Goal: Browse casually: Explore the website without a specific task or goal

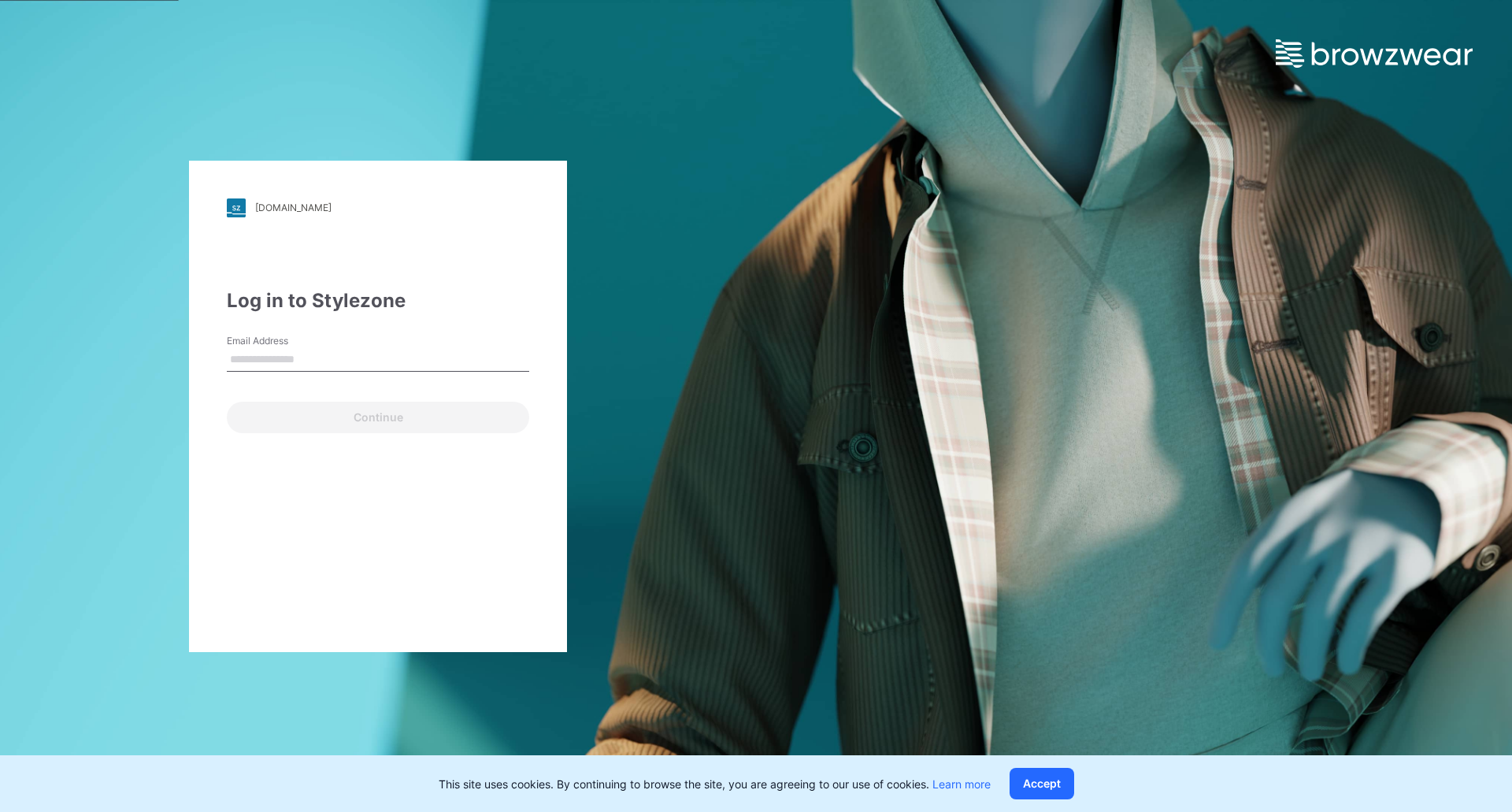
type input "**********"
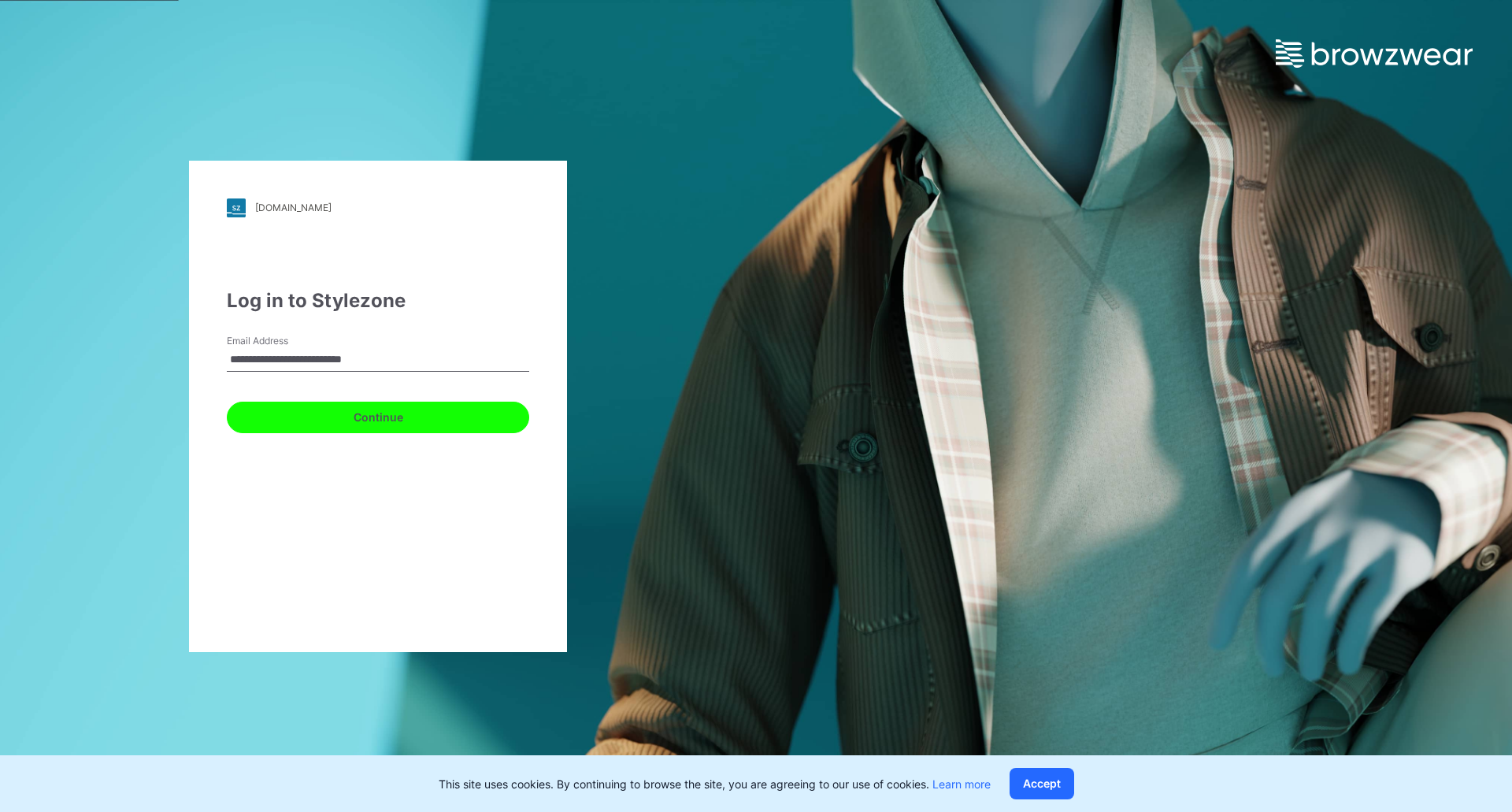
click at [372, 425] on button "Continue" at bounding box center [378, 417] width 303 height 31
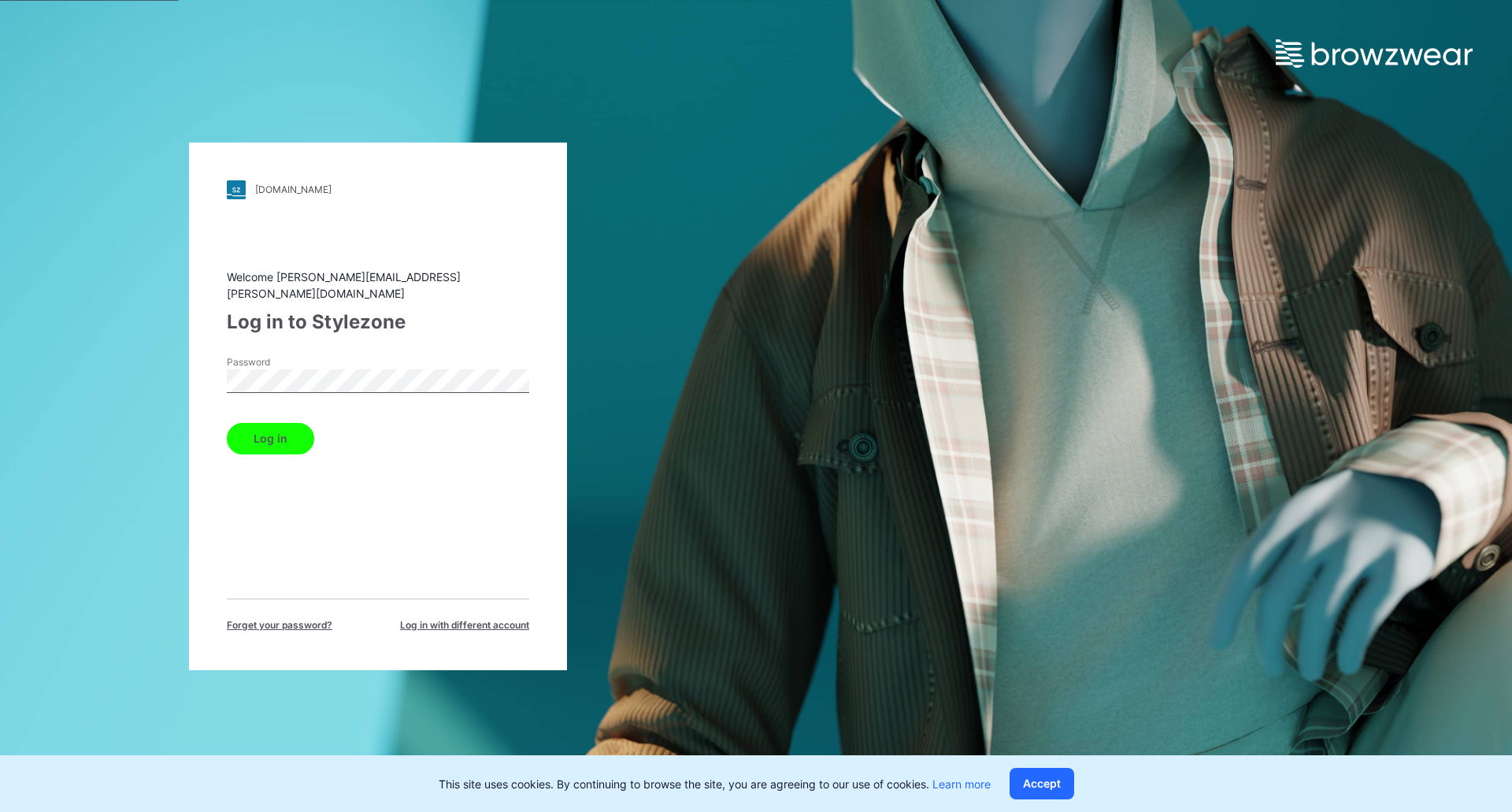
click at [291, 445] on button "Log in" at bounding box center [271, 438] width 88 height 31
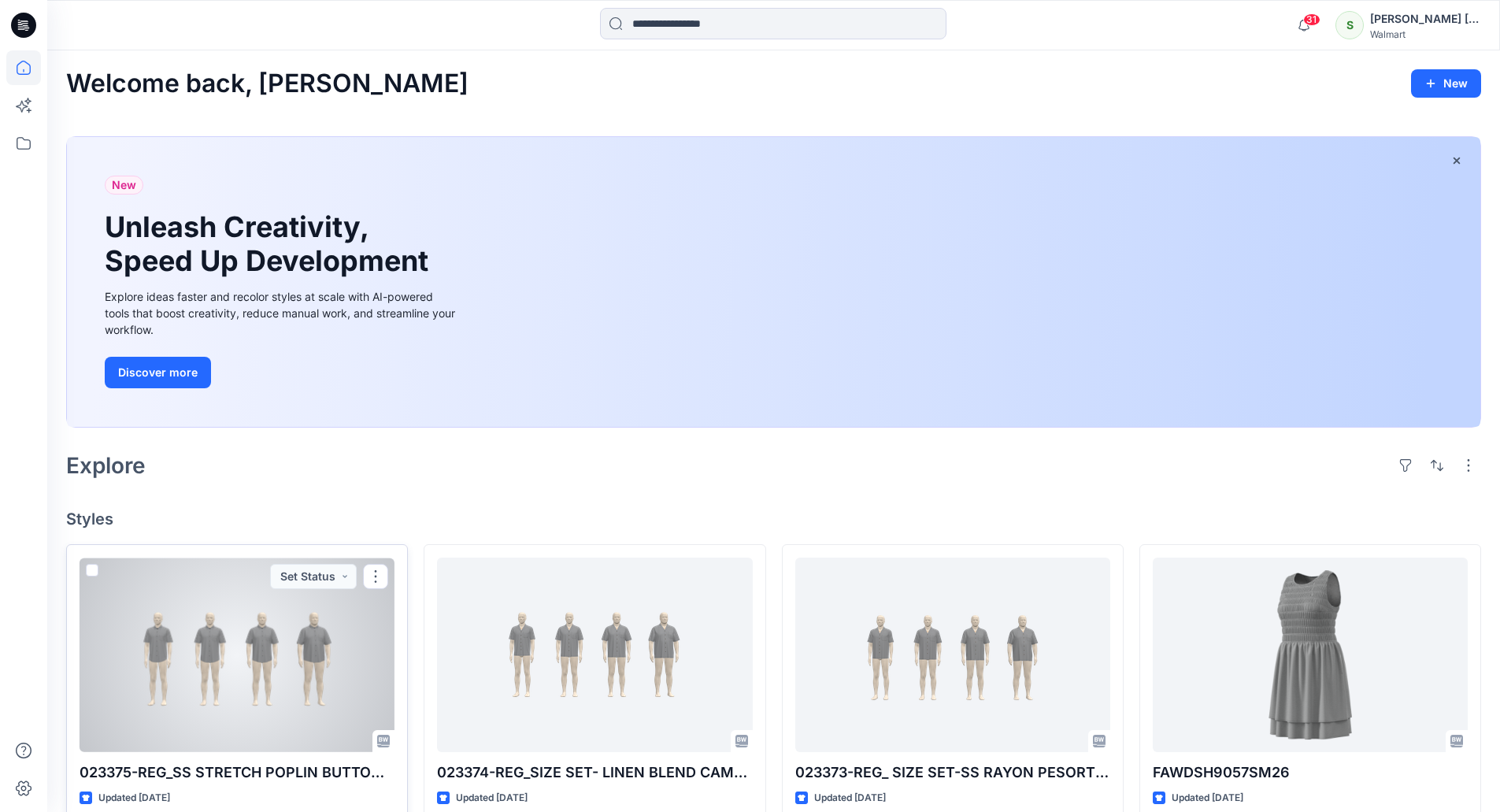
click at [241, 635] on div at bounding box center [237, 655] width 315 height 195
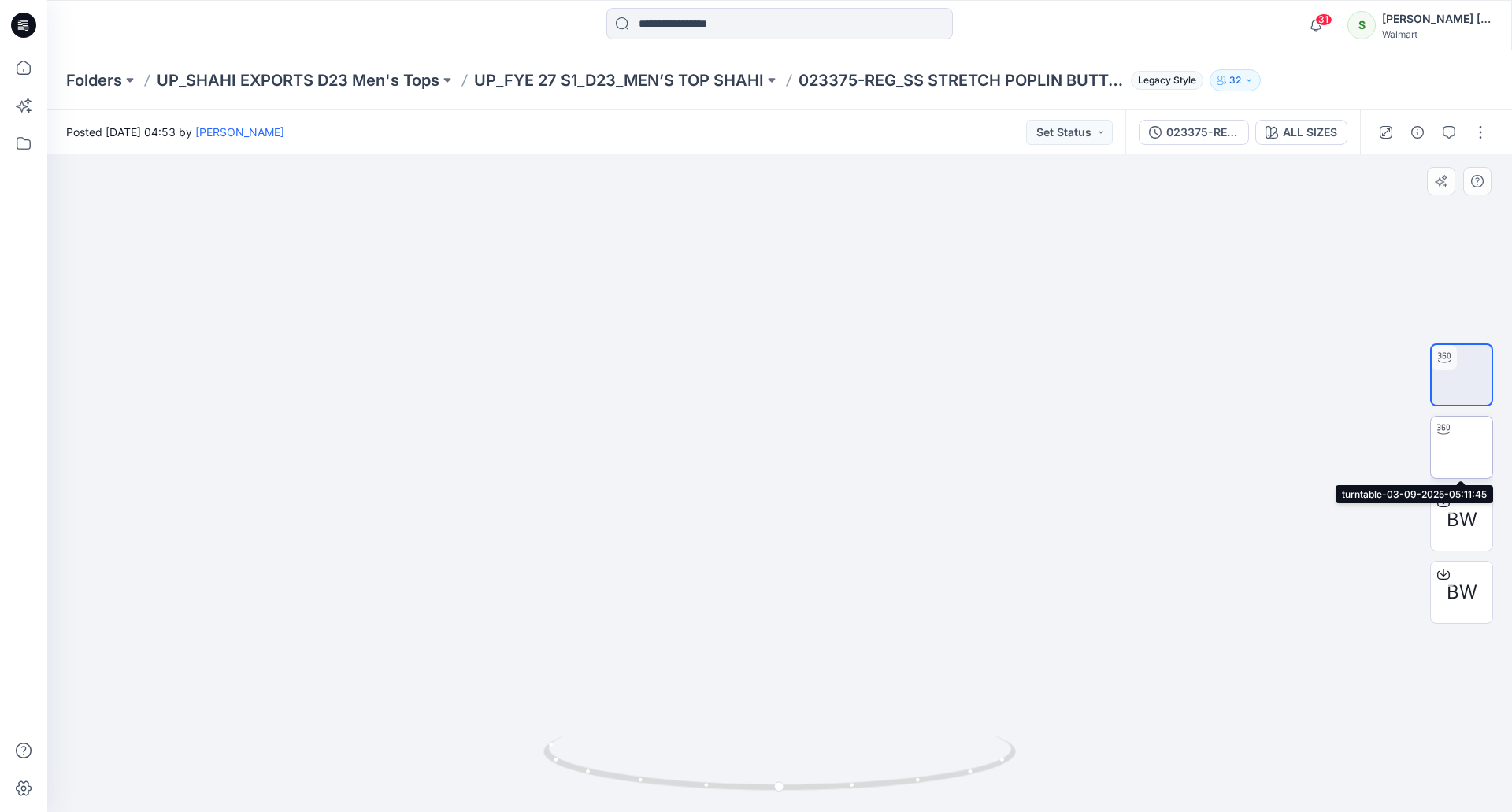
click at [1461, 448] on img at bounding box center [1461, 448] width 0 height 0
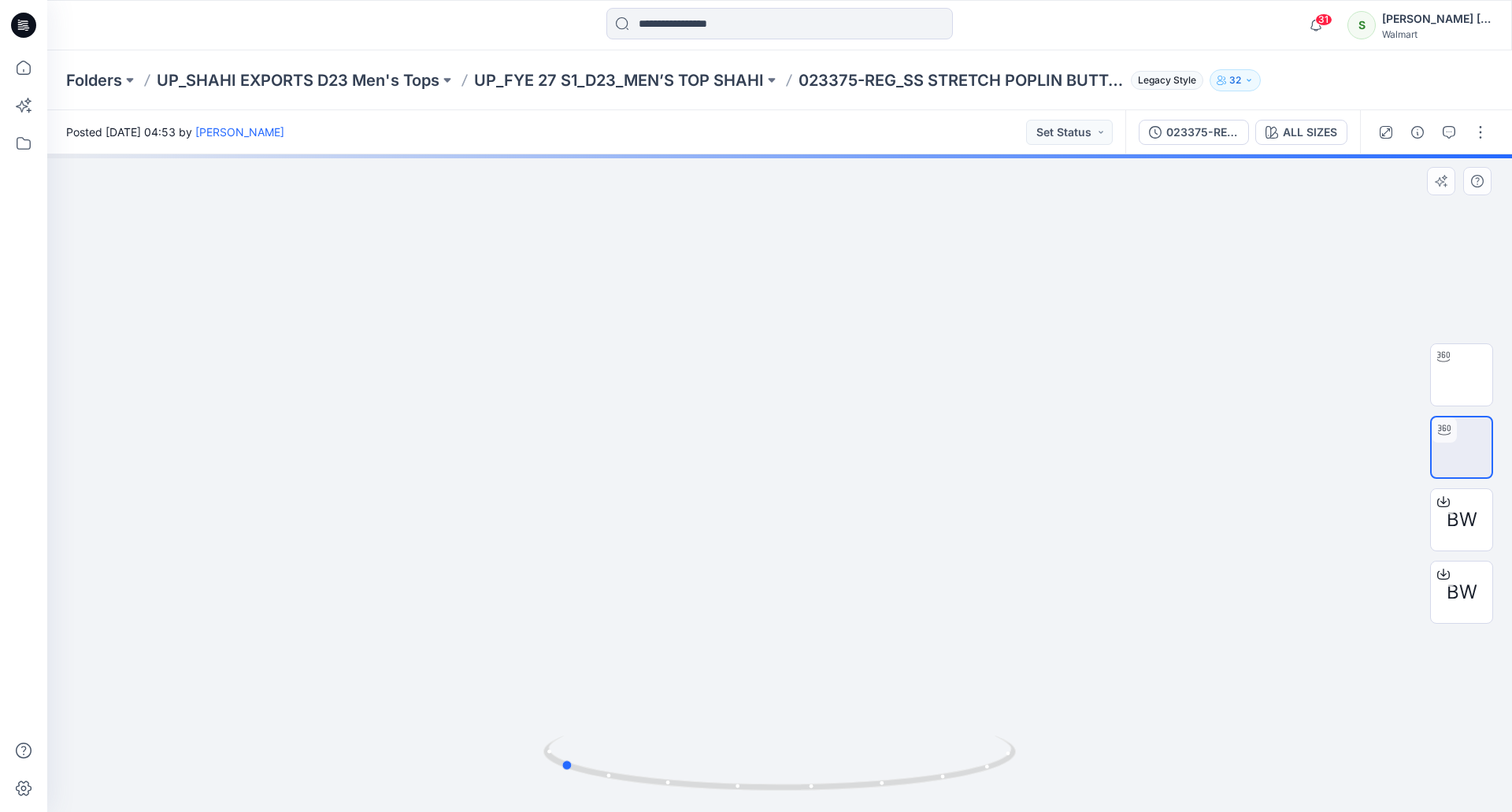
drag, startPoint x: 930, startPoint y: 411, endPoint x: 710, endPoint y: 417, distance: 220.1
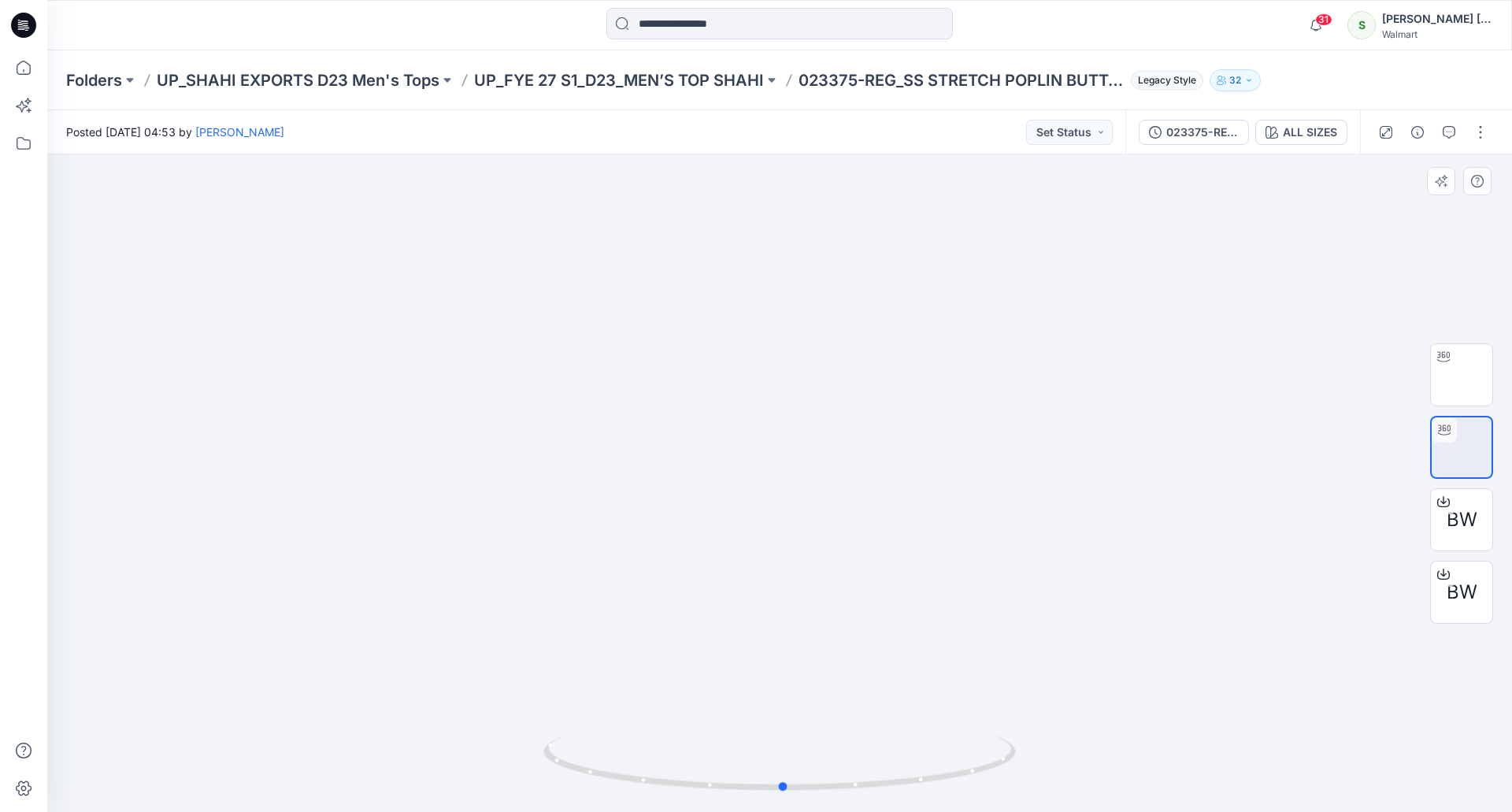
drag, startPoint x: 1064, startPoint y: 424, endPoint x: 822, endPoint y: 439, distance: 242.5
drag, startPoint x: 887, startPoint y: 323, endPoint x: 902, endPoint y: 503, distance: 180.6
click at [902, 120] on img at bounding box center [779, 120] width 1087 height 0
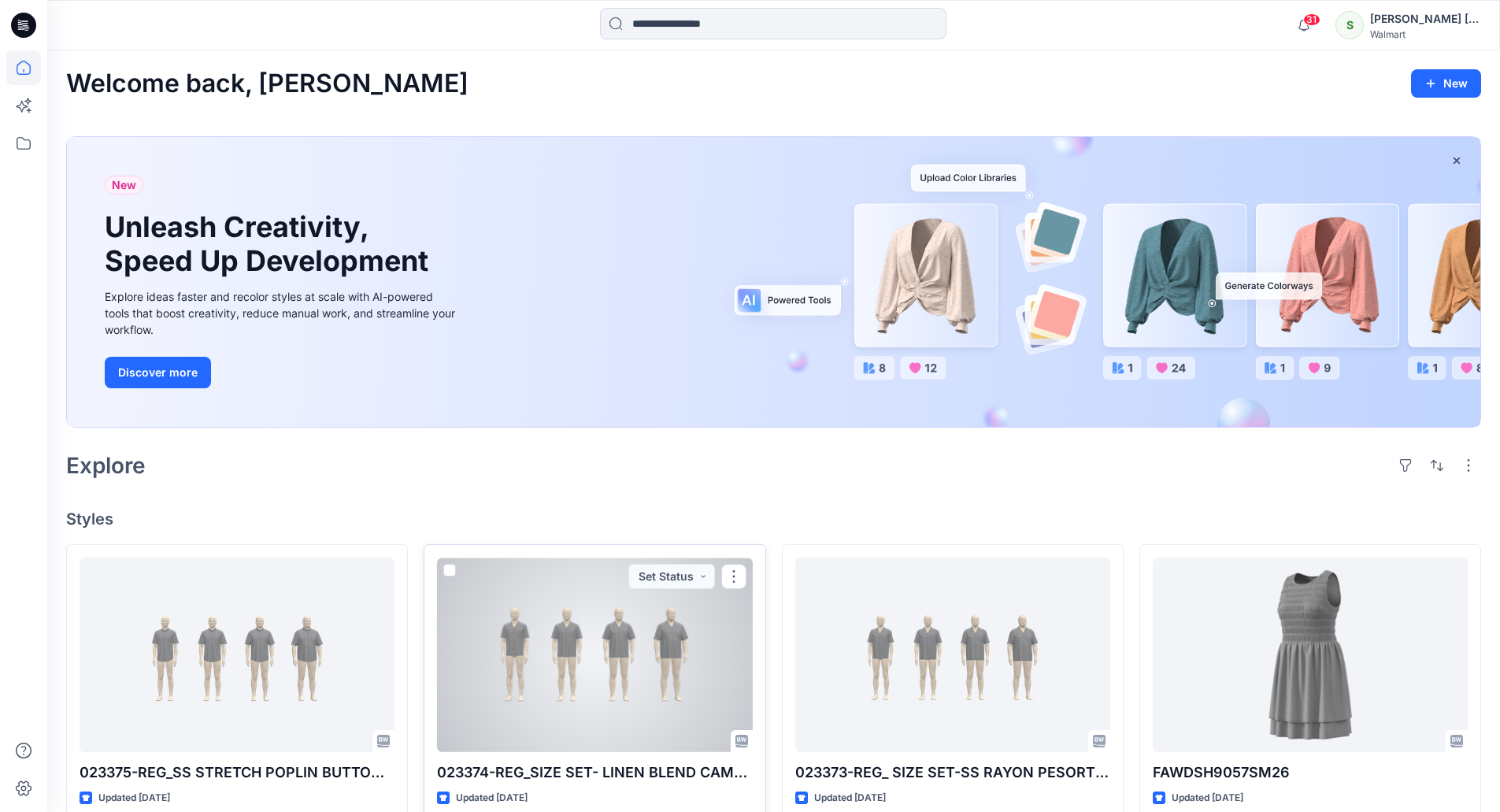
click at [702, 673] on div at bounding box center [594, 655] width 315 height 195
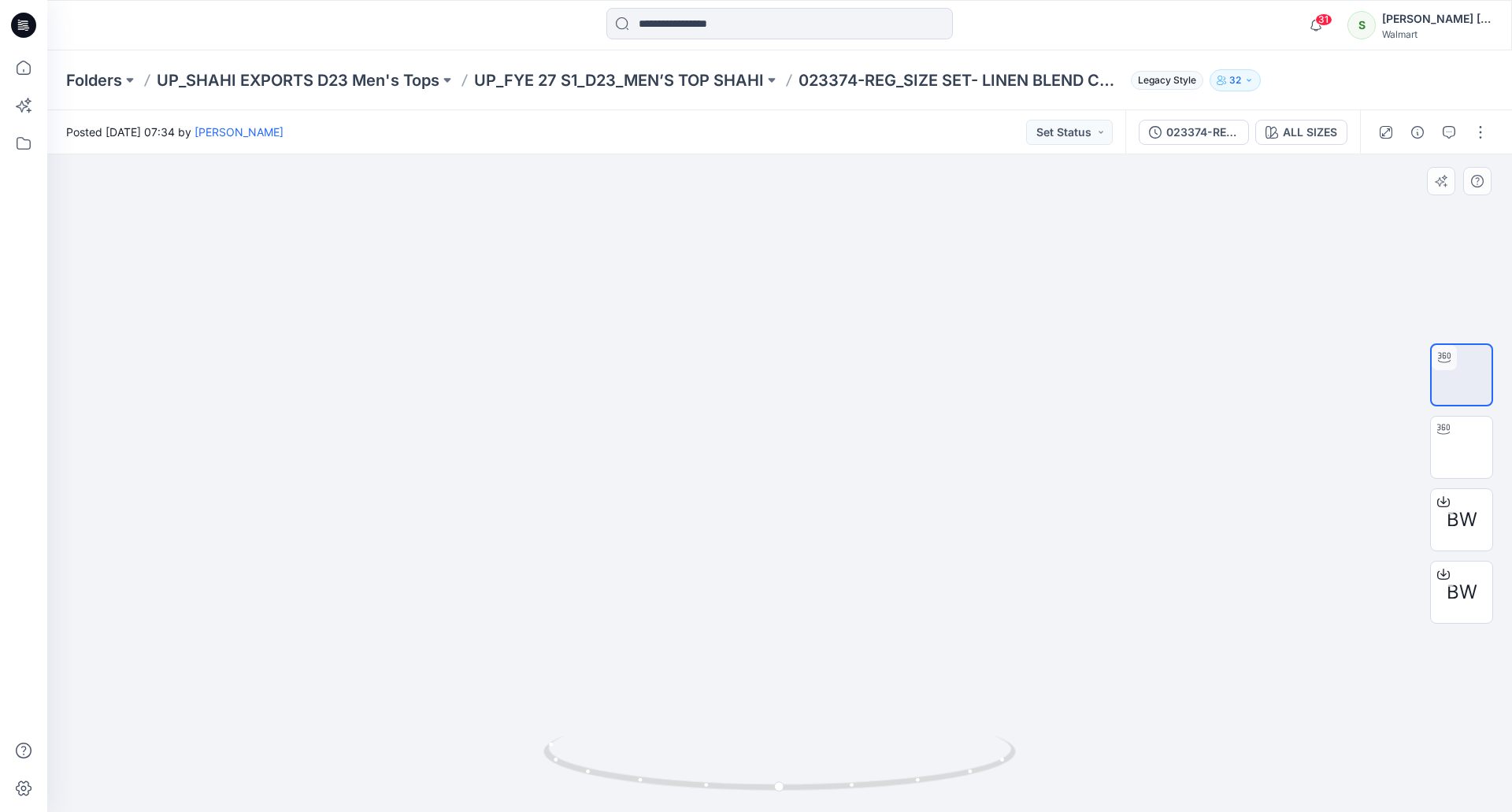
drag, startPoint x: 1360, startPoint y: 416, endPoint x: 1188, endPoint y: 416, distance: 172.0
drag, startPoint x: 1200, startPoint y: 432, endPoint x: 956, endPoint y: 445, distance: 244.3
click at [1450, 448] on img at bounding box center [1461, 447] width 61 height 61
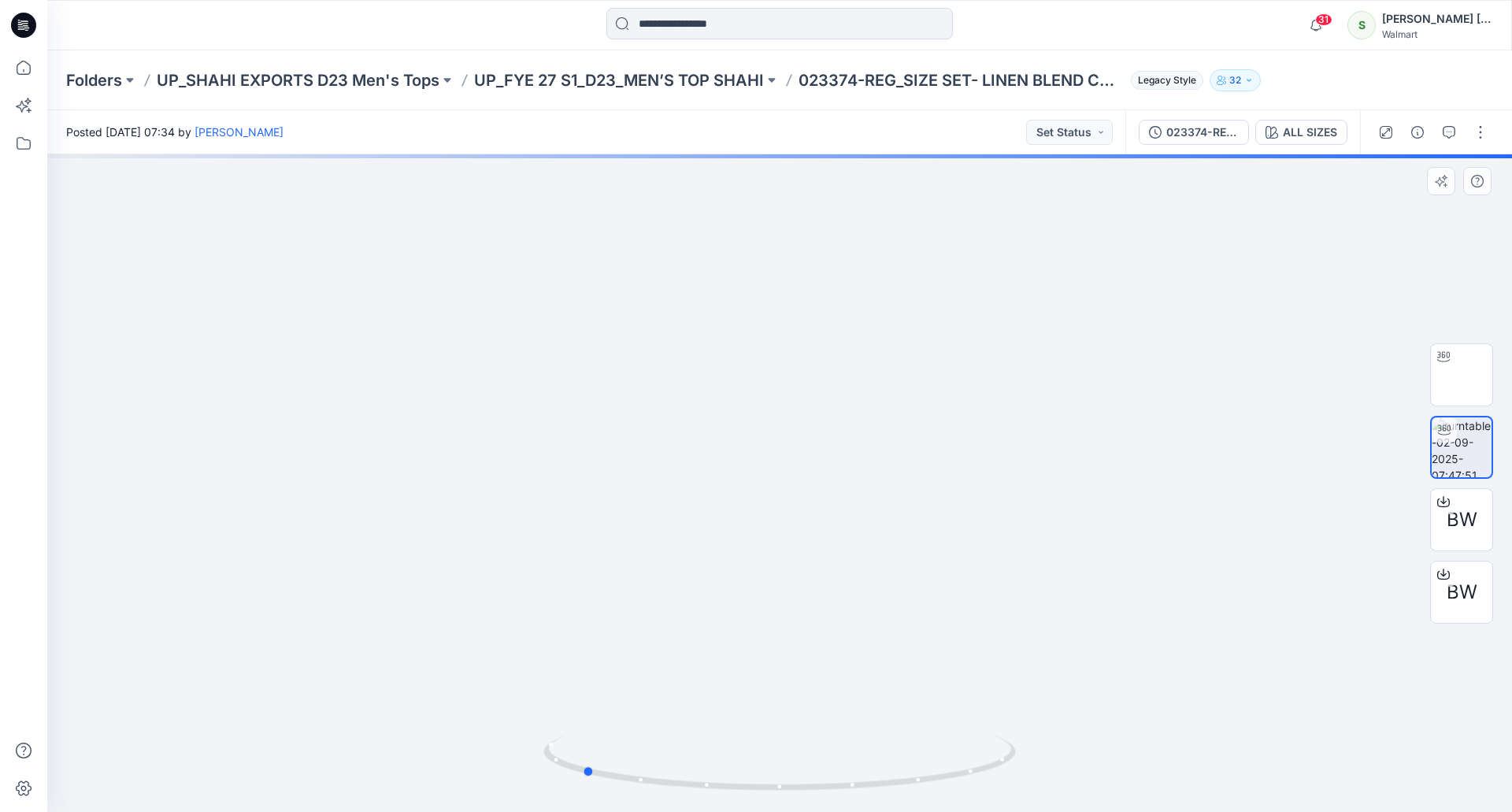
drag, startPoint x: 1058, startPoint y: 451, endPoint x: 920, endPoint y: 459, distance: 138.2
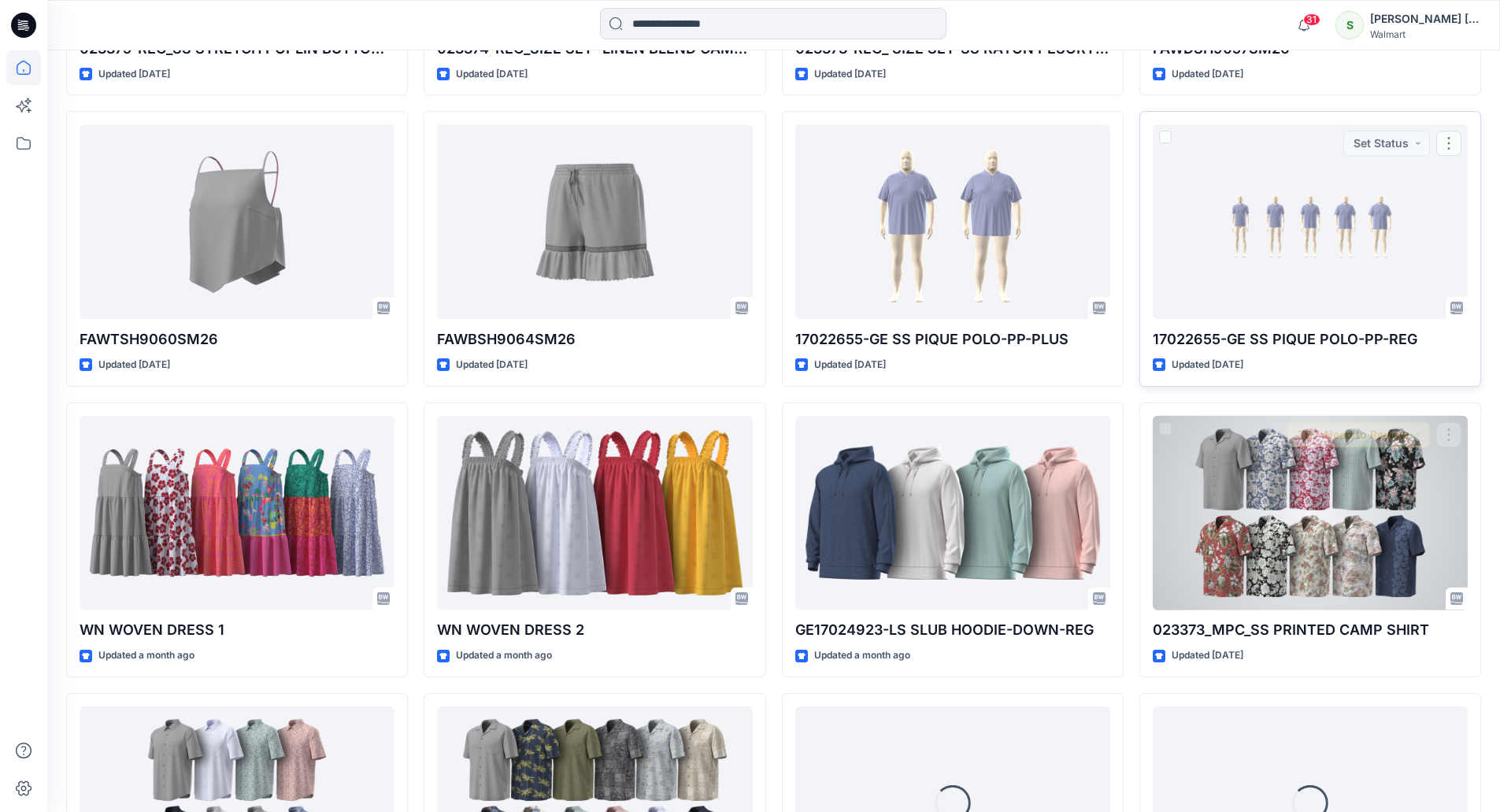
scroll to position [822, 0]
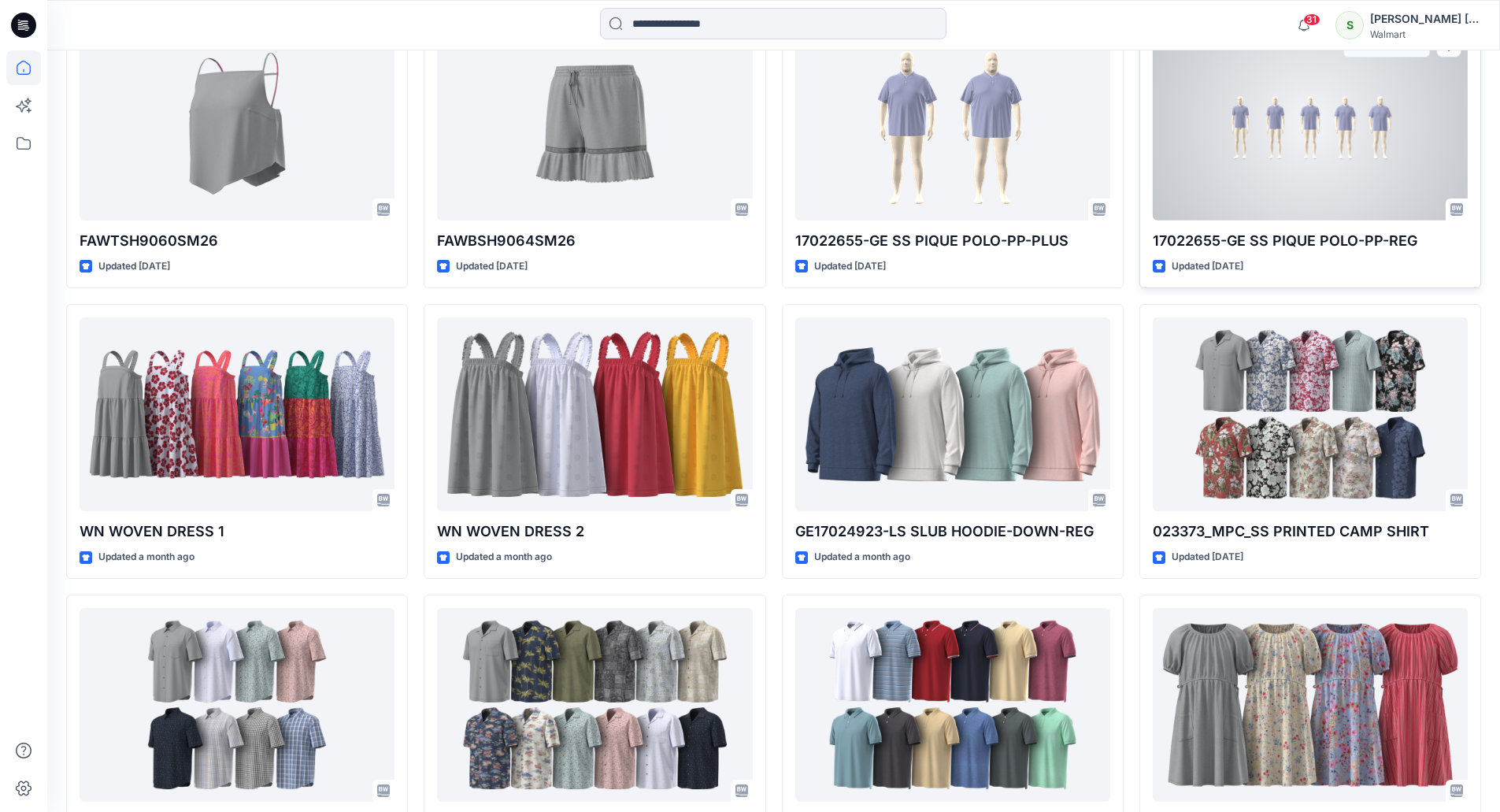
click at [1283, 159] on div at bounding box center [1310, 123] width 315 height 195
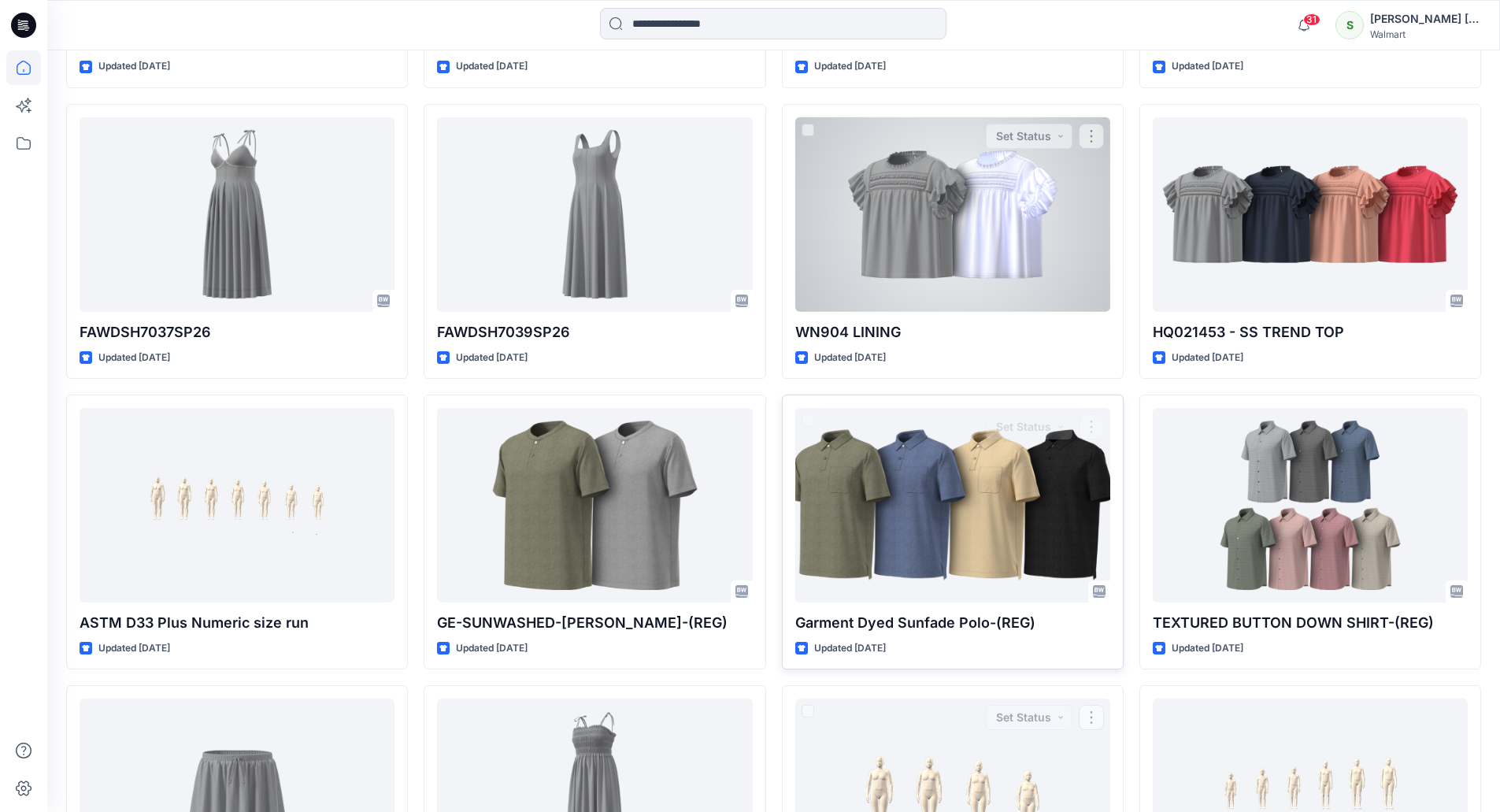
scroll to position [4394, 0]
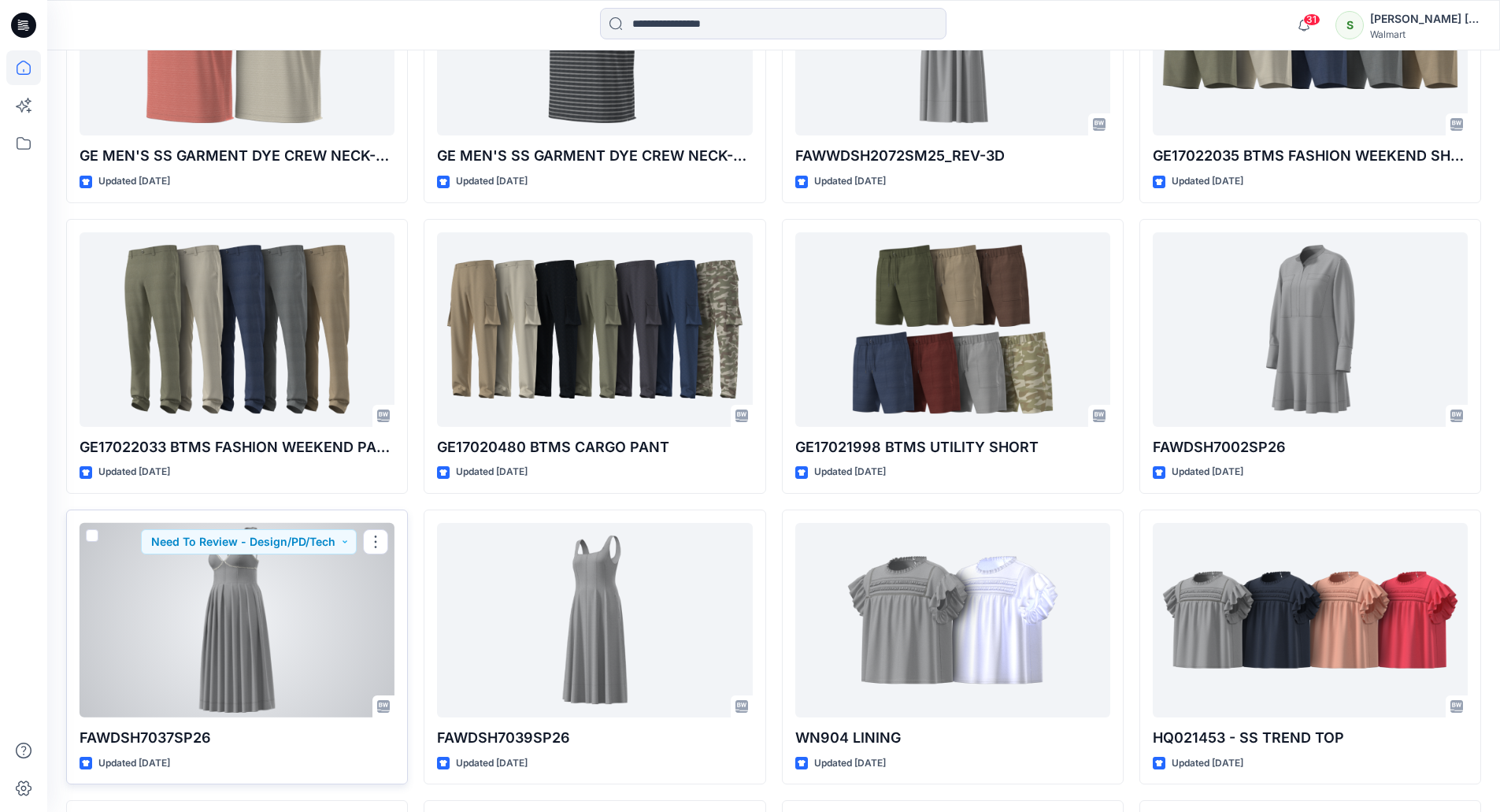
click at [294, 607] on div at bounding box center [237, 620] width 315 height 195
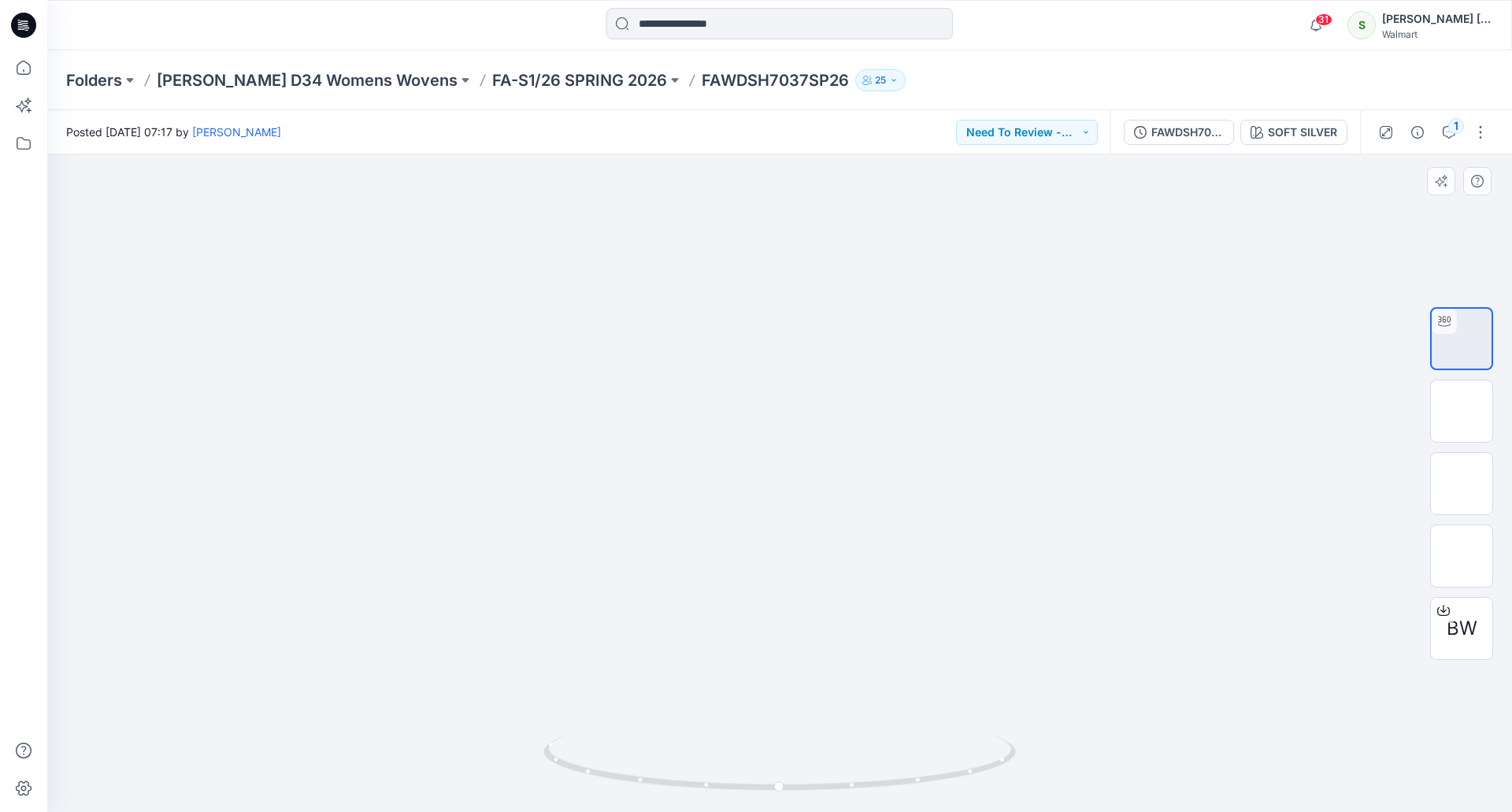
drag, startPoint x: 766, startPoint y: 356, endPoint x: 818, endPoint y: 398, distance: 66.8
click at [779, 38] on img at bounding box center [780, 38] width 1326 height 0
drag, startPoint x: 806, startPoint y: 588, endPoint x: 641, endPoint y: 585, distance: 165.0
drag, startPoint x: 641, startPoint y: 585, endPoint x: 1042, endPoint y: 403, distance: 440.4
click at [1042, 403] on div at bounding box center [780, 483] width 1465 height 657
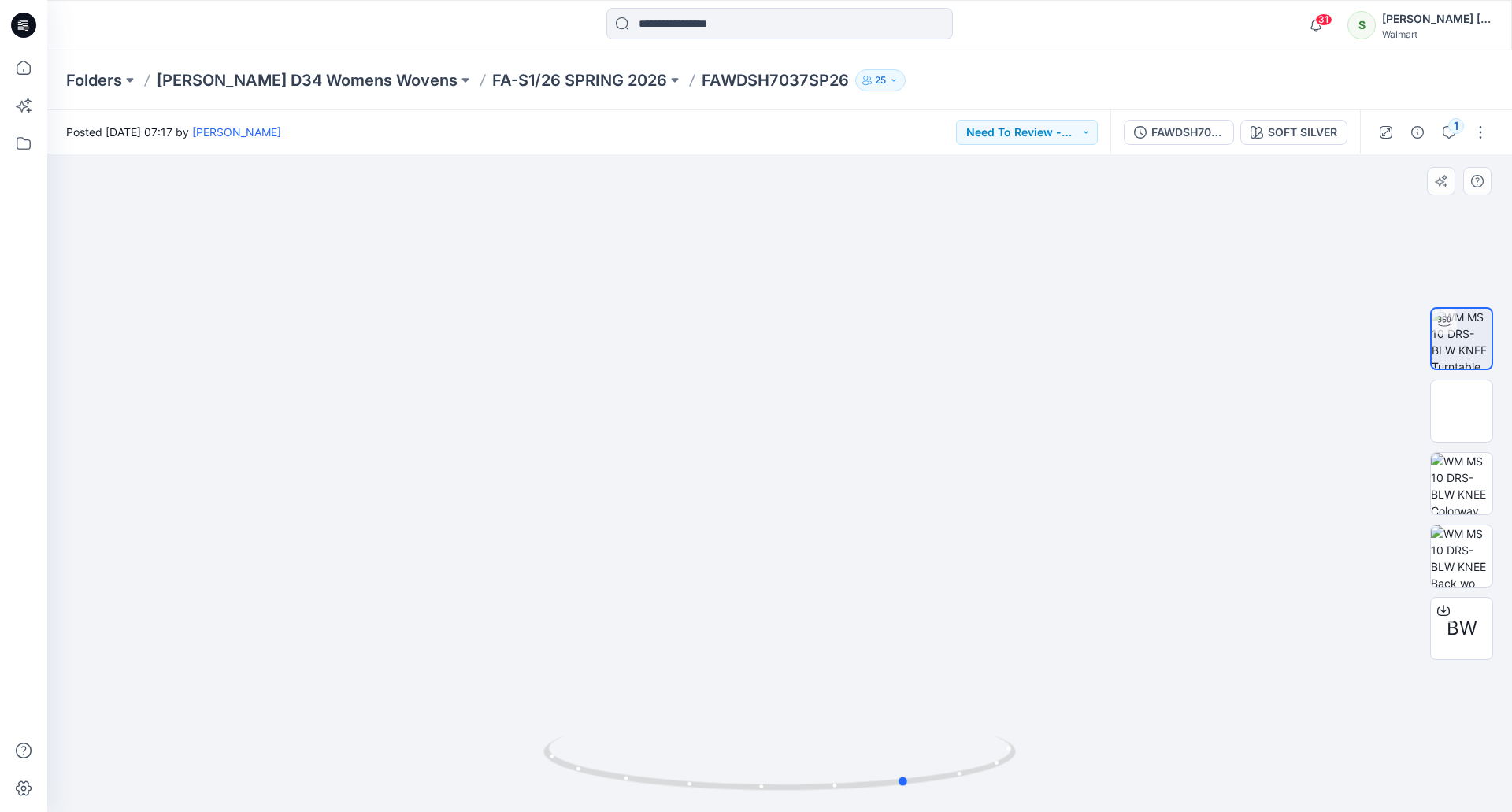
drag, startPoint x: 882, startPoint y: 473, endPoint x: 1119, endPoint y: 481, distance: 237.1
drag, startPoint x: 1119, startPoint y: 481, endPoint x: 949, endPoint y: 324, distance: 231.4
click at [949, 324] on div at bounding box center [780, 483] width 1465 height 657
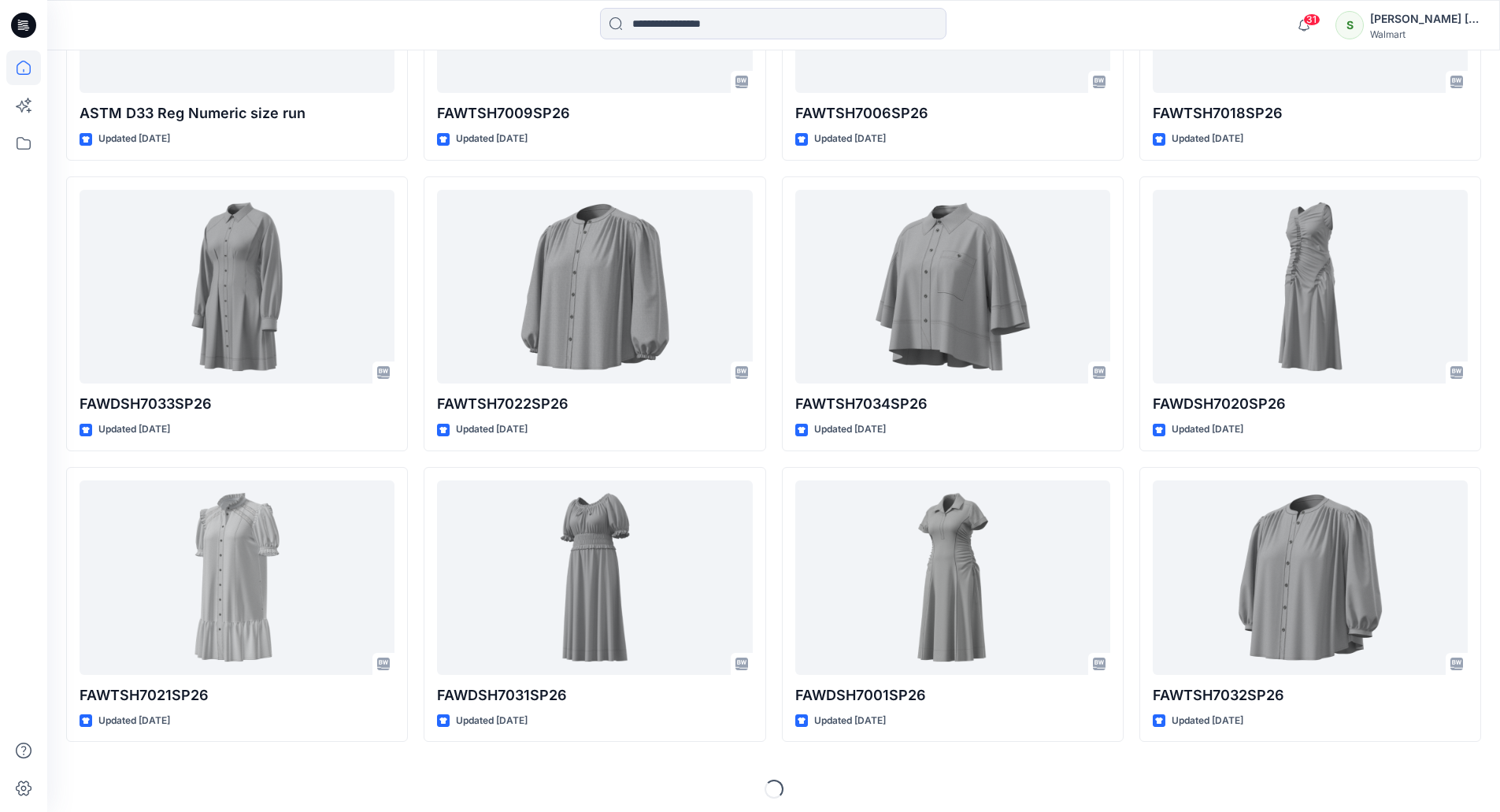
scroll to position [5896, 0]
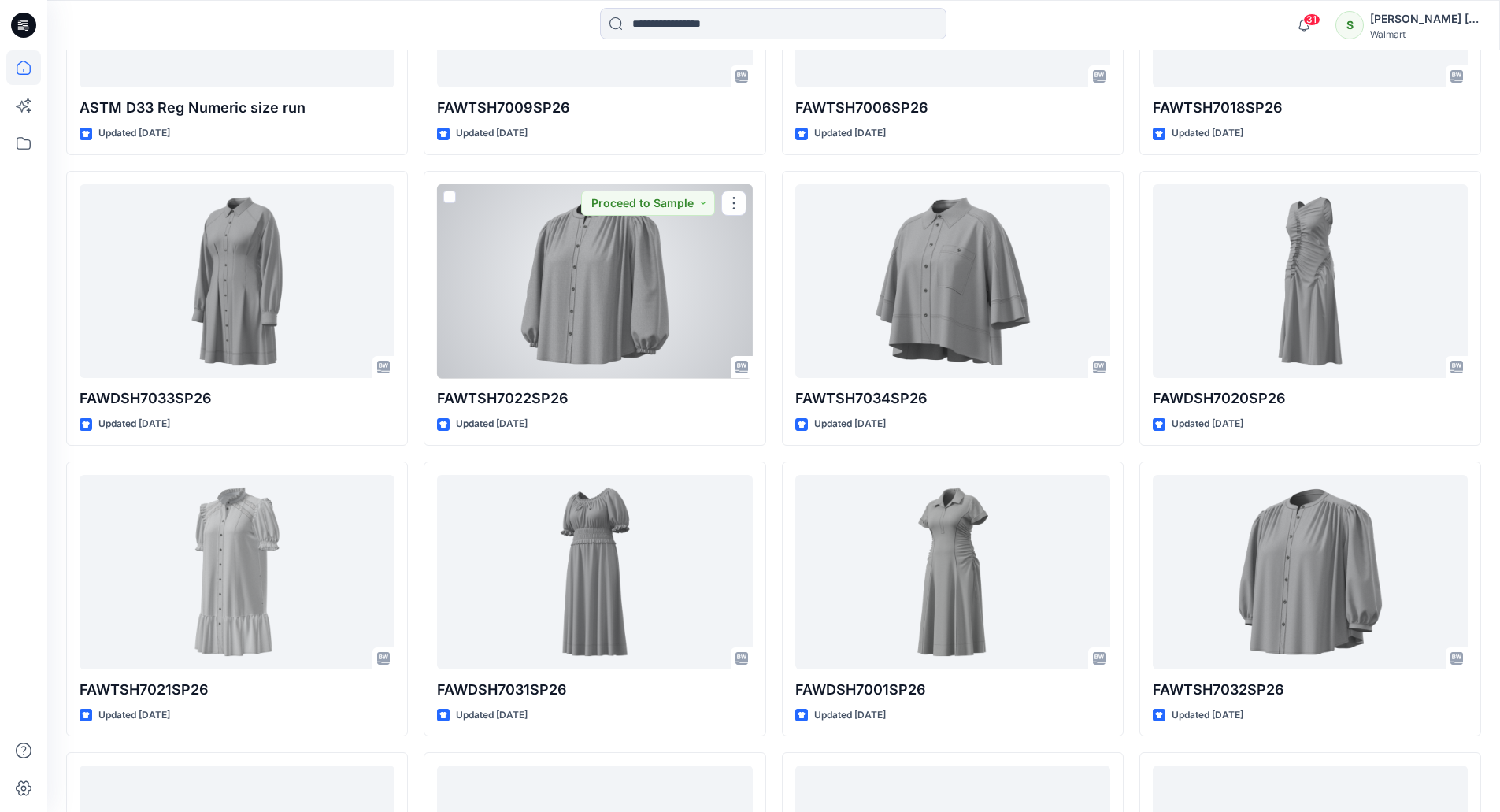
click at [586, 285] on div at bounding box center [594, 281] width 315 height 195
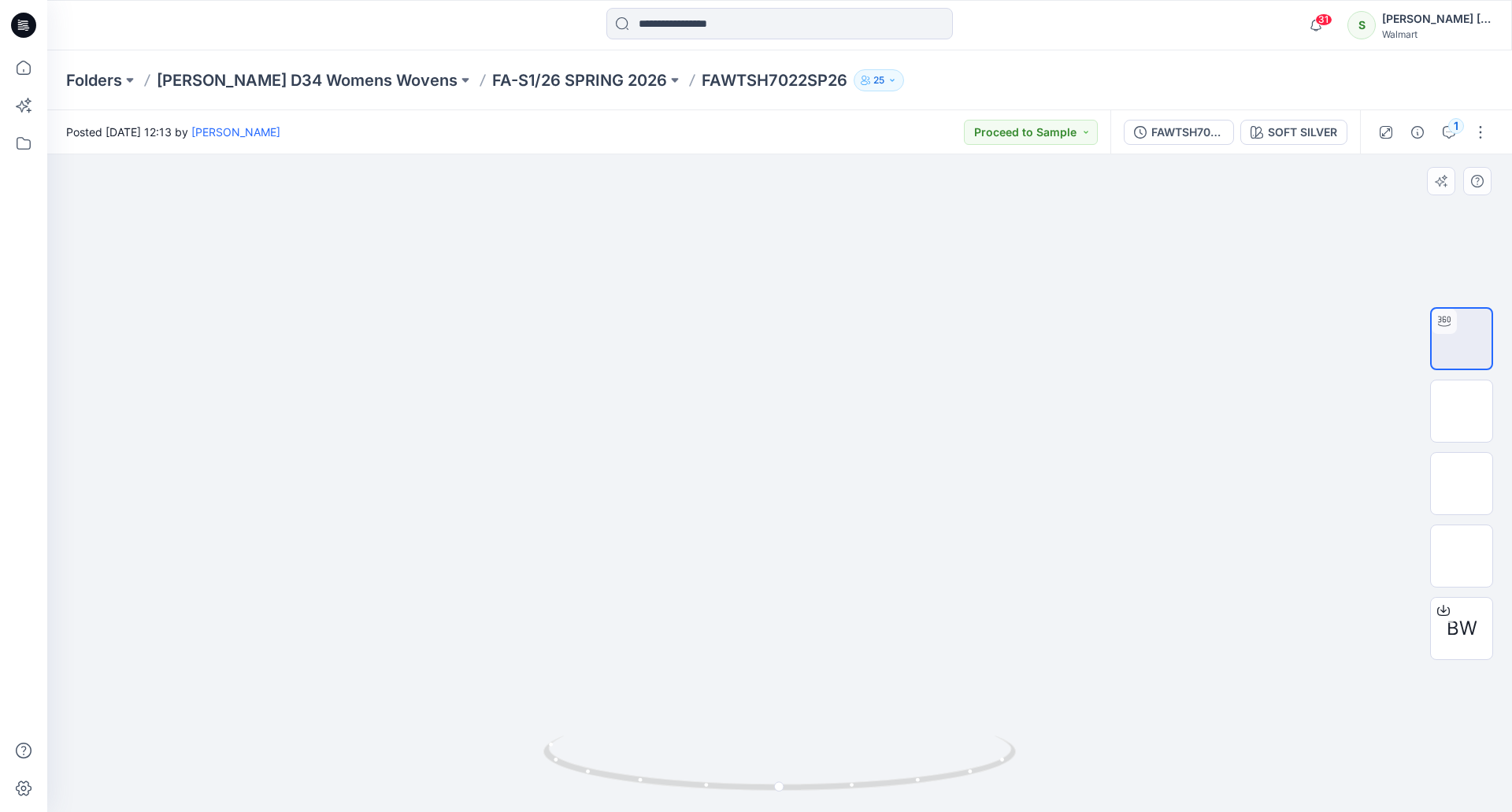
drag, startPoint x: 793, startPoint y: 344, endPoint x: 792, endPoint y: 529, distance: 185.0
click at [792, 22] on img at bounding box center [780, 22] width 1326 height 0
click at [1461, 411] on img at bounding box center [1461, 411] width 0 height 0
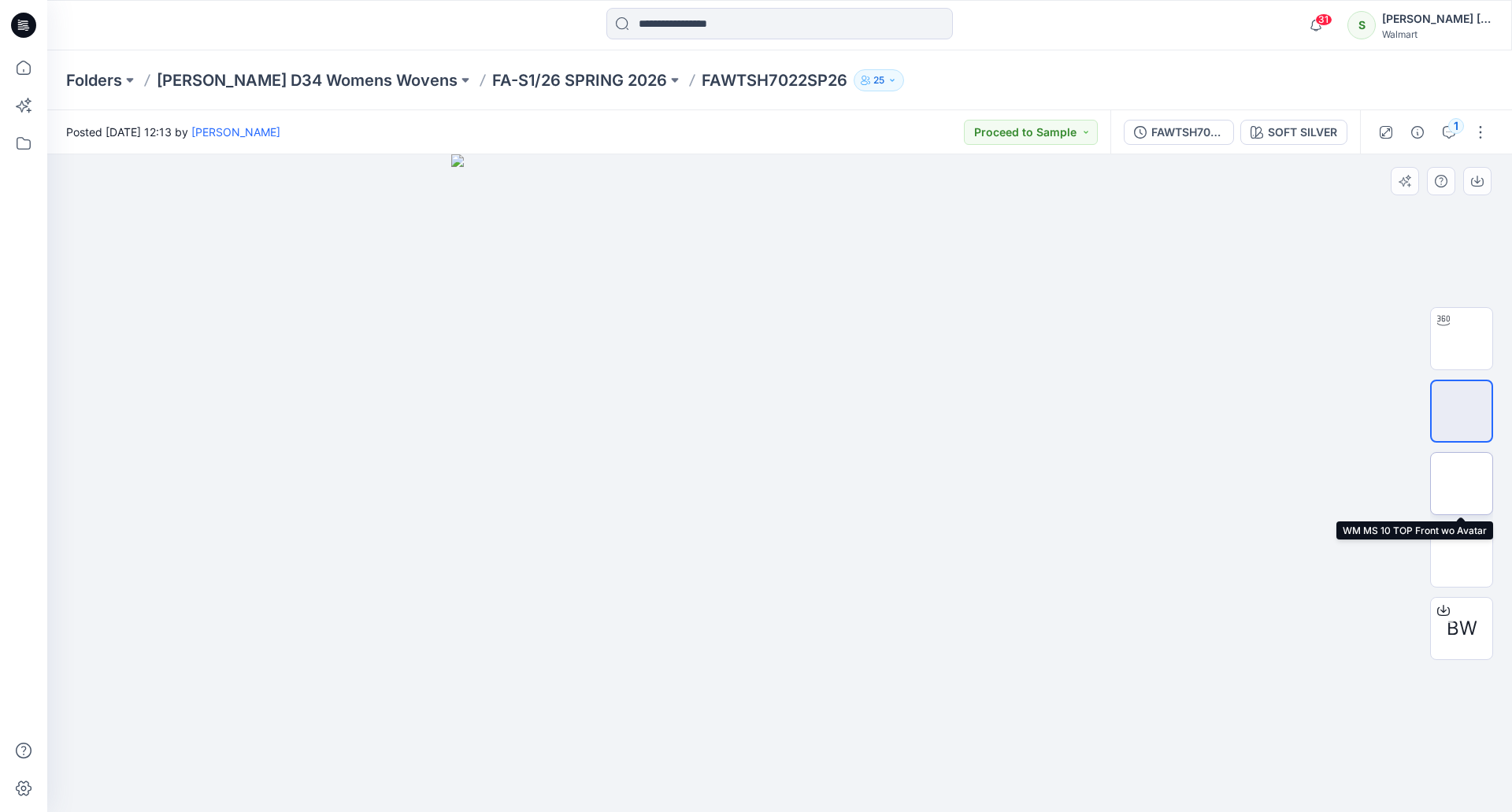
click at [1461, 484] on img at bounding box center [1461, 484] width 0 height 0
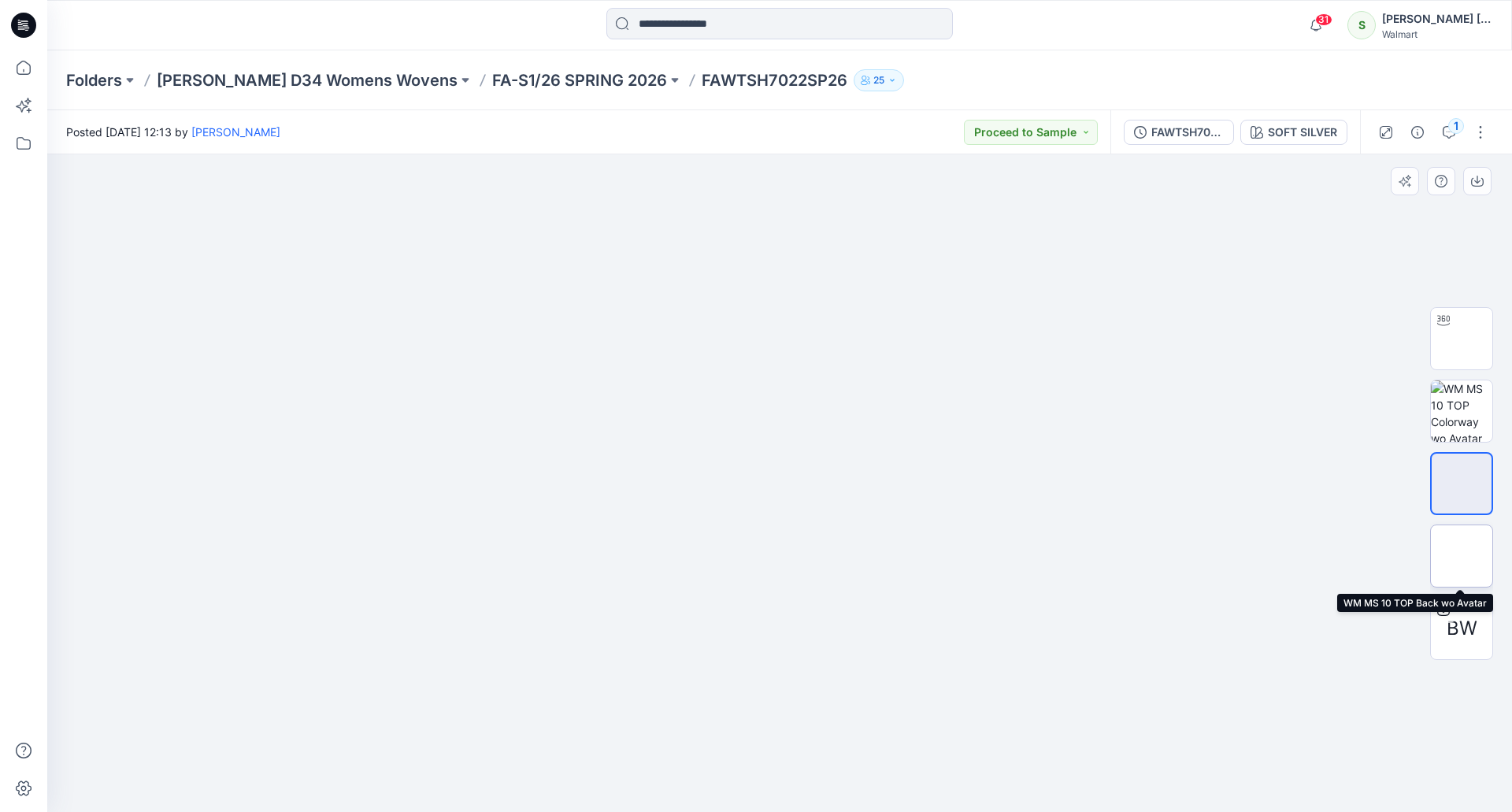
click at [1461, 555] on img at bounding box center [1461, 555] width 0 height 0
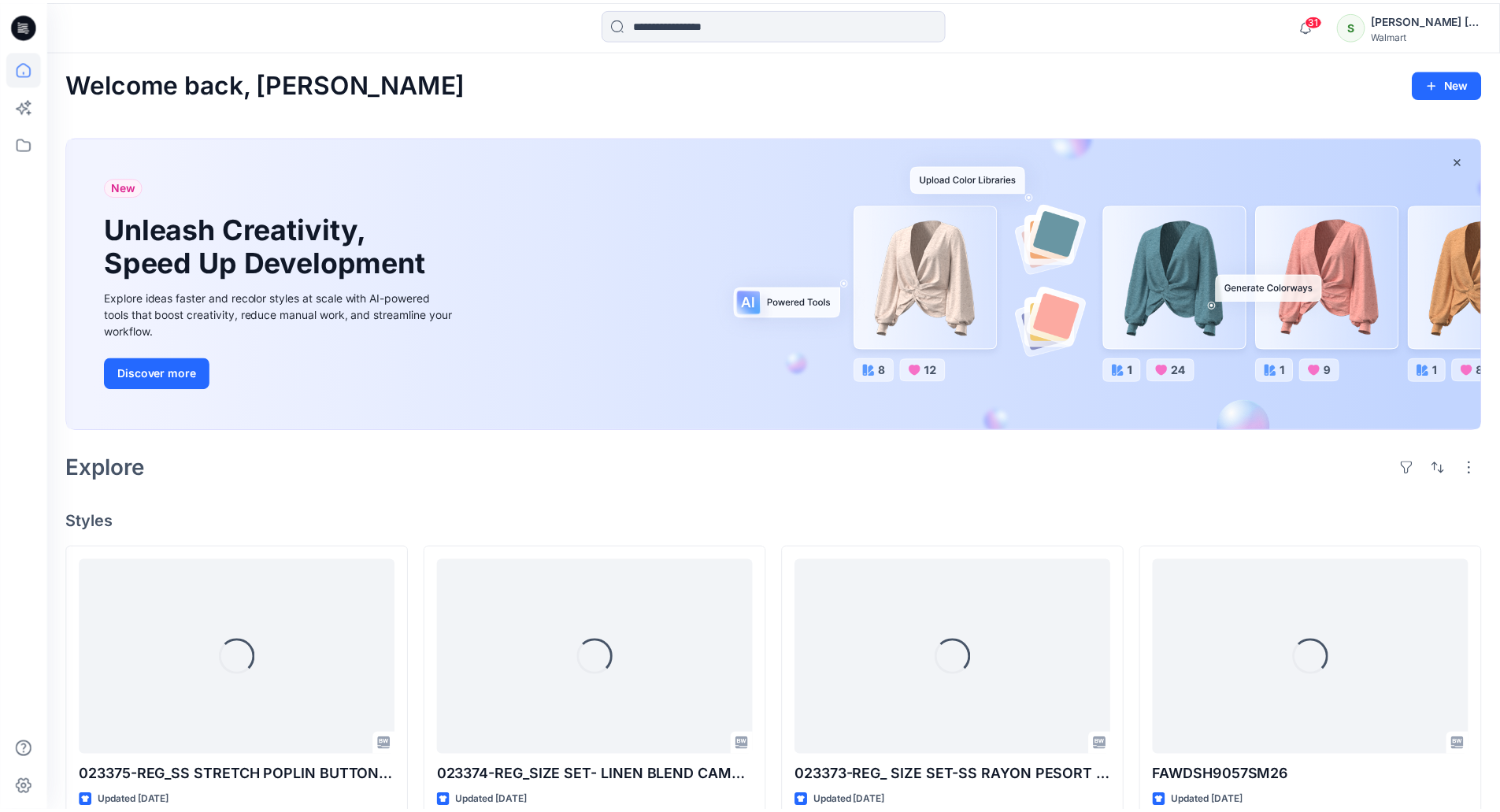
scroll to position [5896, 0]
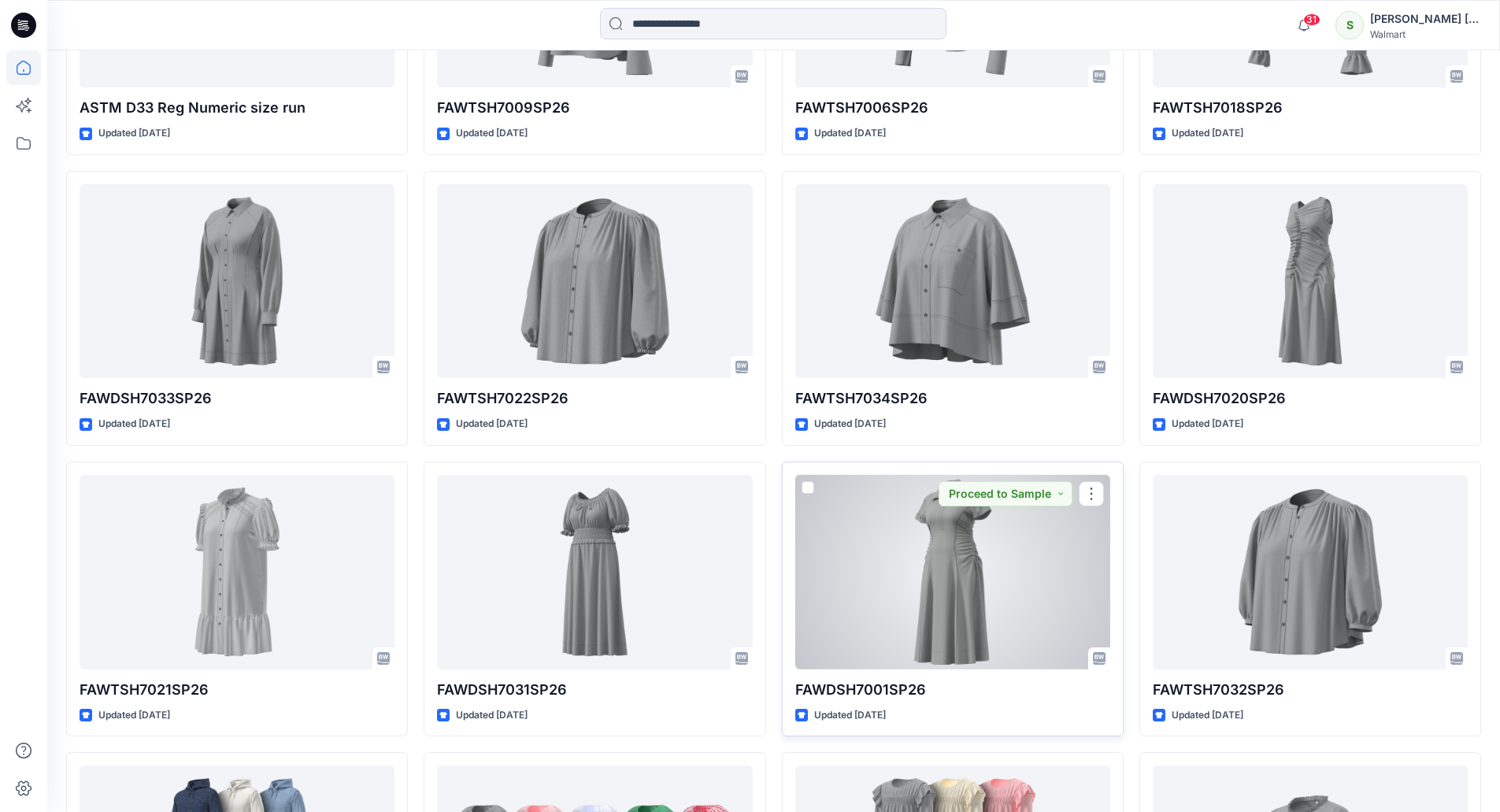
click at [975, 544] on div at bounding box center [952, 573] width 315 height 195
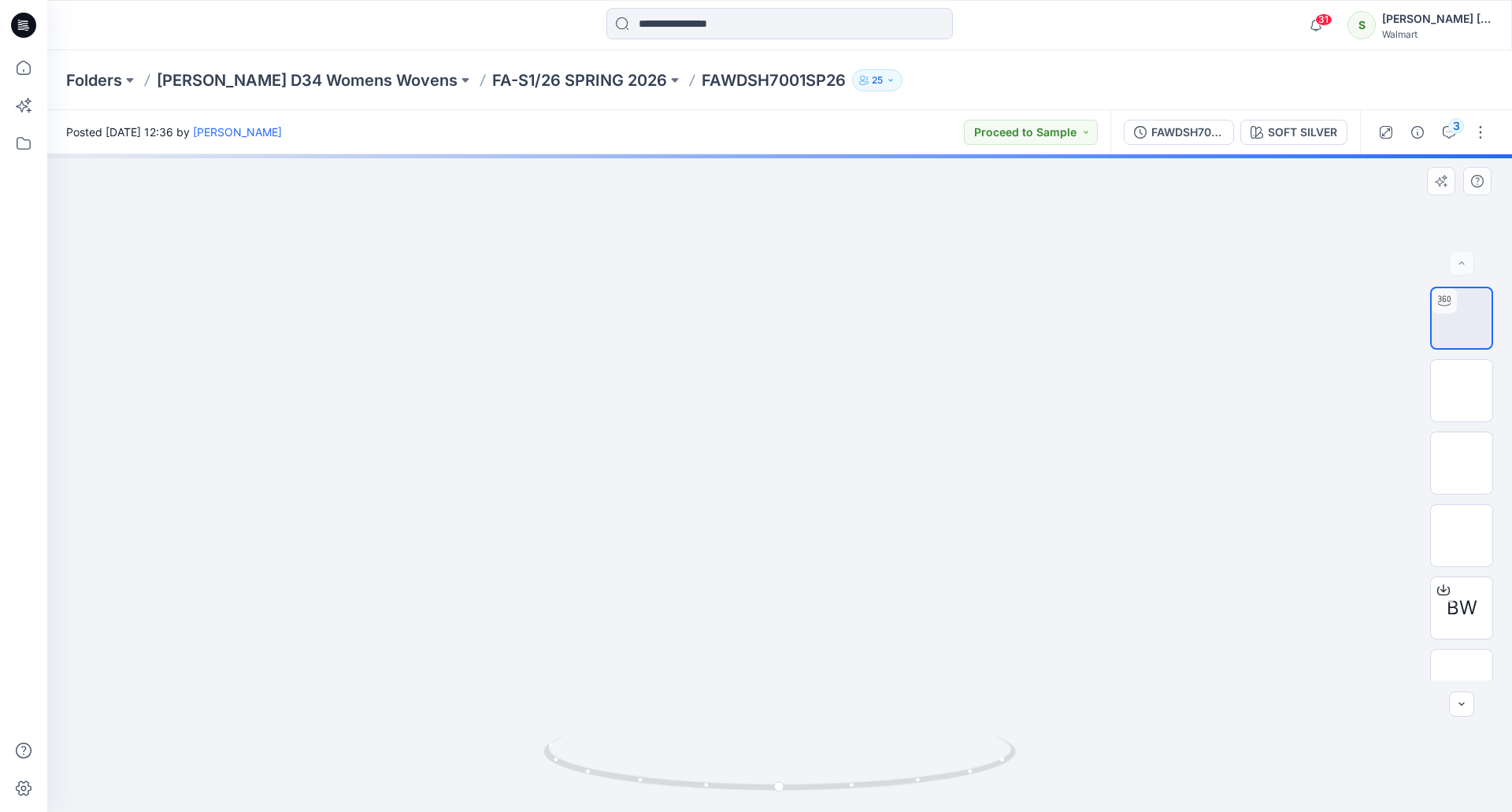
drag, startPoint x: 912, startPoint y: 420, endPoint x: 1027, endPoint y: 453, distance: 119.6
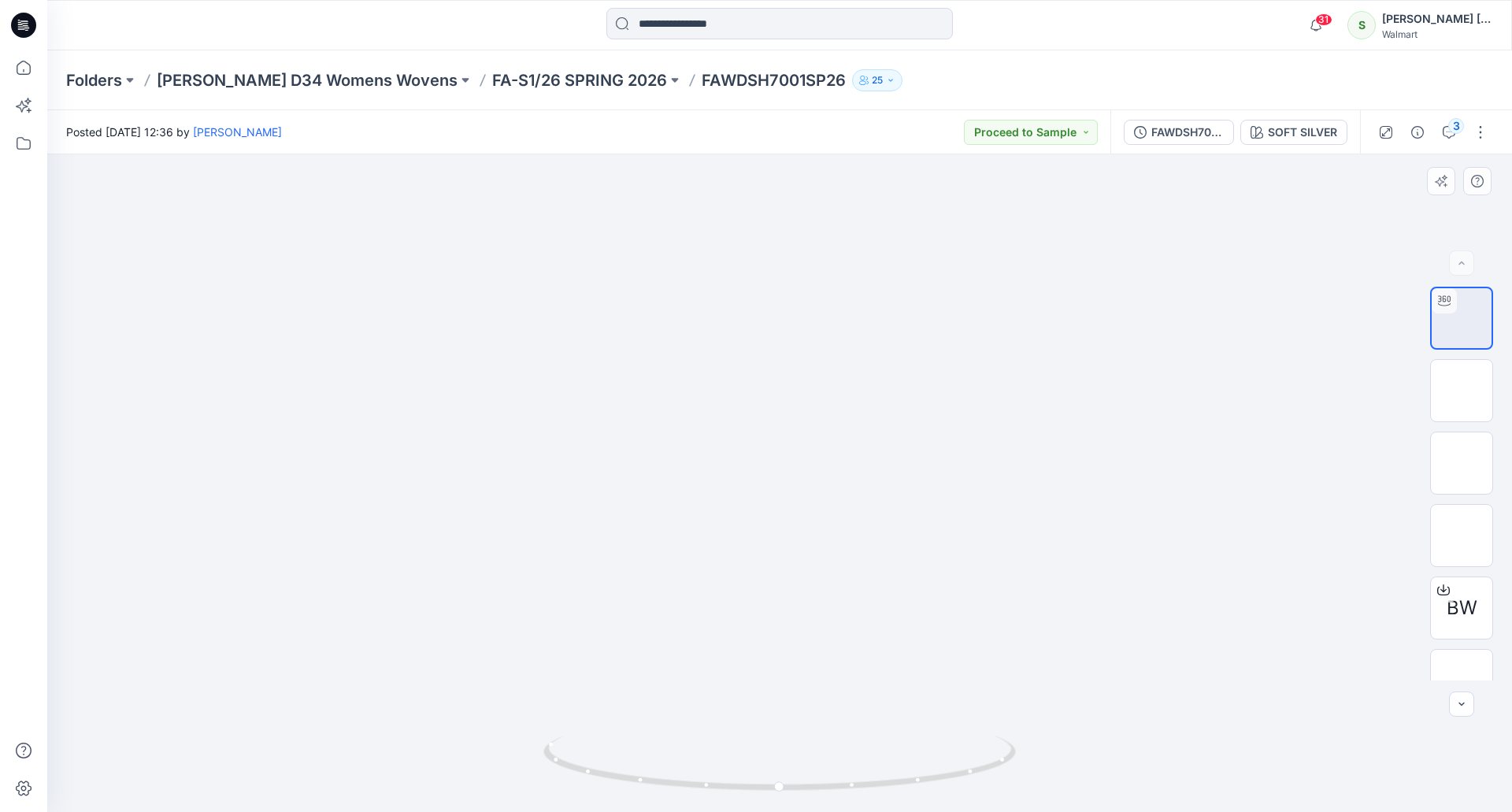
drag, startPoint x: 978, startPoint y: 502, endPoint x: 902, endPoint y: 641, distance: 158.4
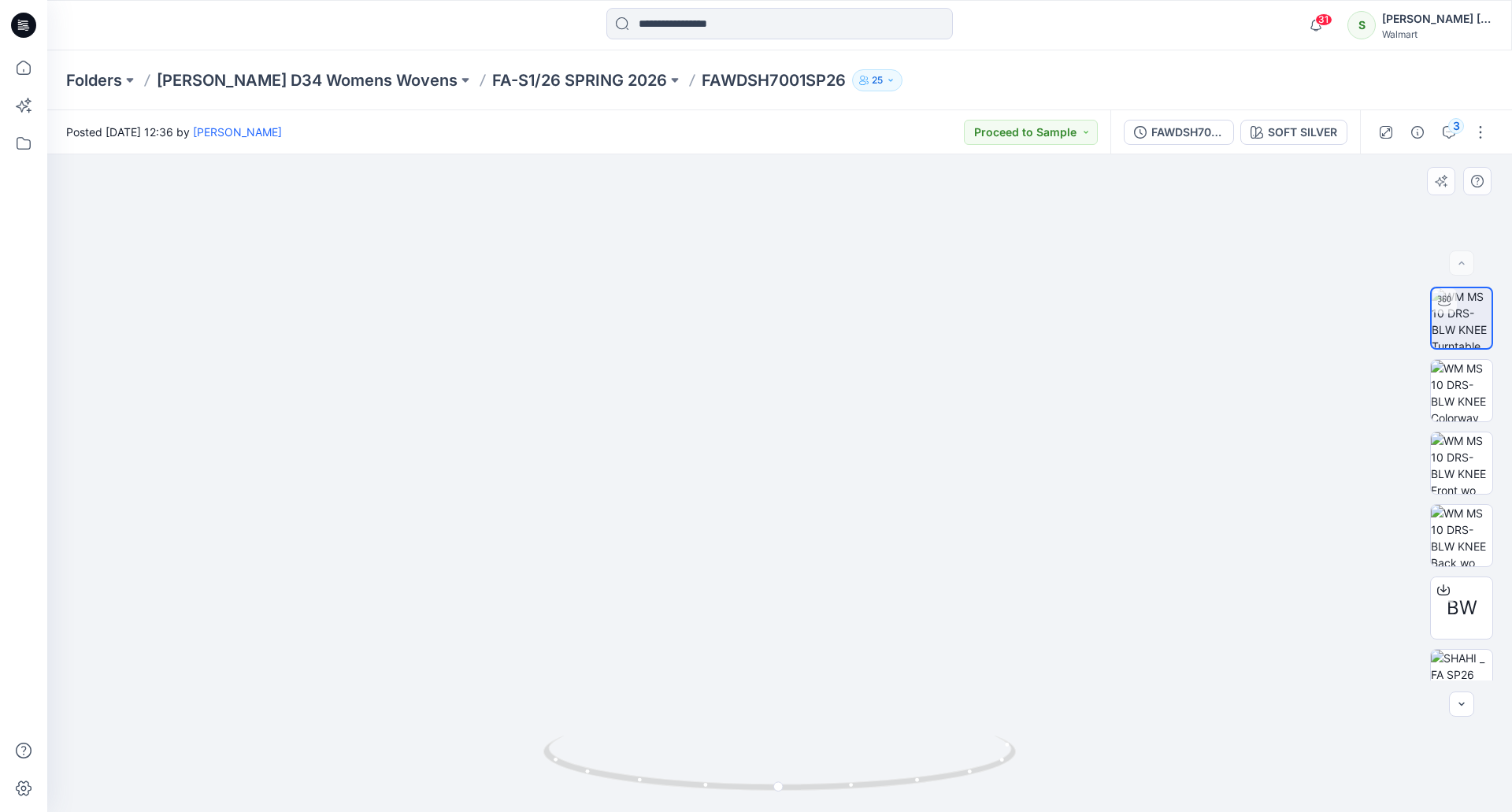
drag, startPoint x: 643, startPoint y: 764, endPoint x: 1096, endPoint y: 630, distance: 472.4
click at [1096, 630] on img at bounding box center [780, 355] width 1326 height 913
drag, startPoint x: 893, startPoint y: 781, endPoint x: 1047, endPoint y: 308, distance: 497.4
click at [1047, 308] on img at bounding box center [780, 355] width 1326 height 913
drag, startPoint x: 895, startPoint y: 785, endPoint x: 811, endPoint y: 785, distance: 84.0
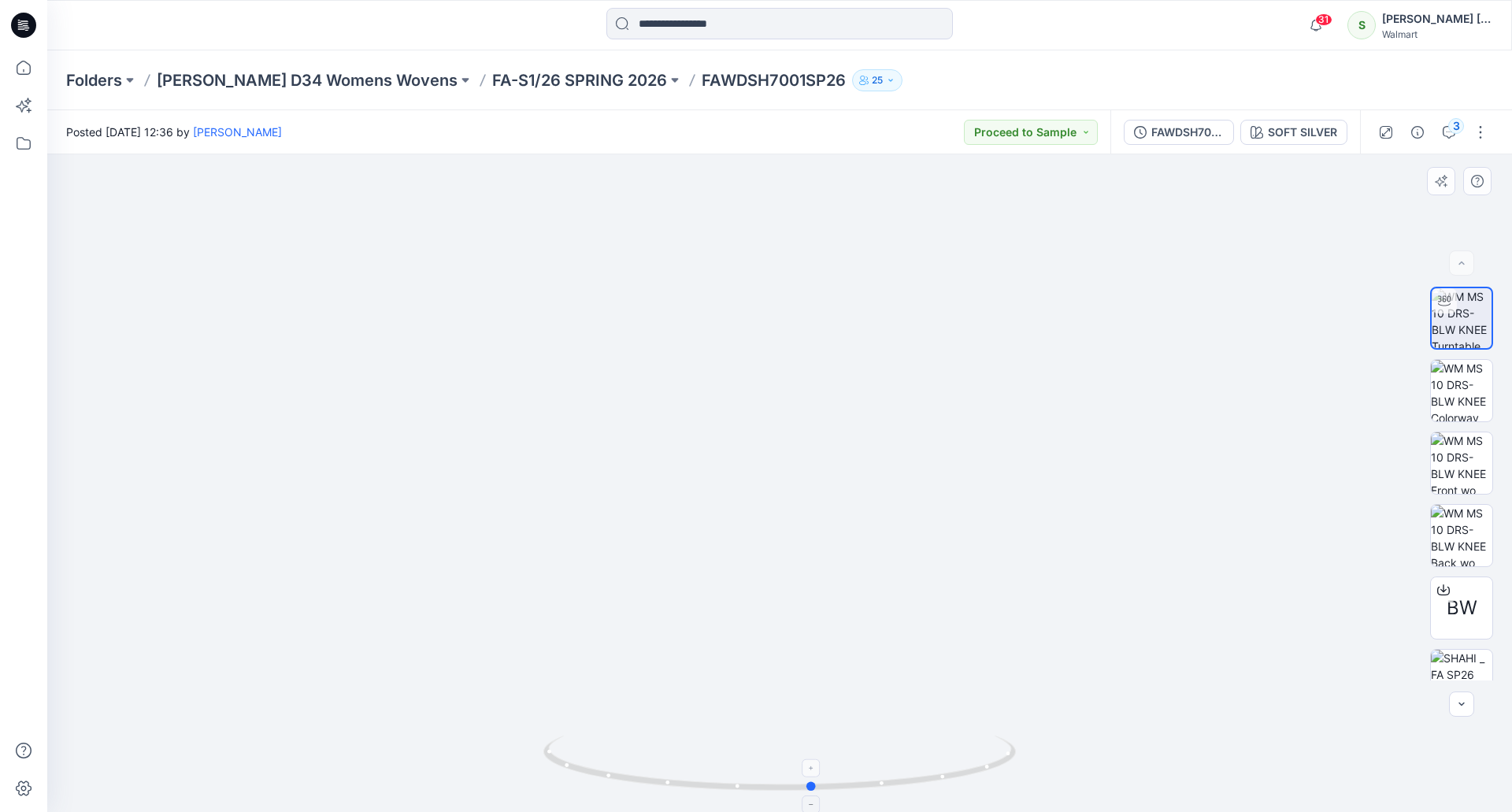
click at [811, 785] on circle at bounding box center [812, 785] width 10 height 10
